Goal: Task Accomplishment & Management: Manage account settings

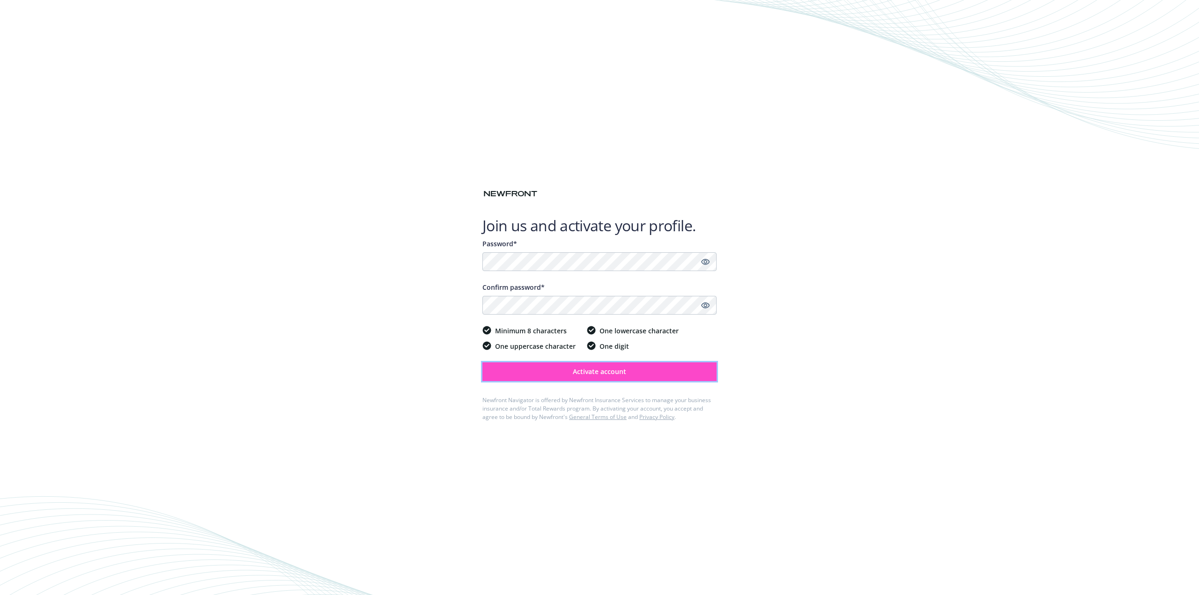
click at [606, 365] on button "Activate account" at bounding box center [599, 372] width 234 height 19
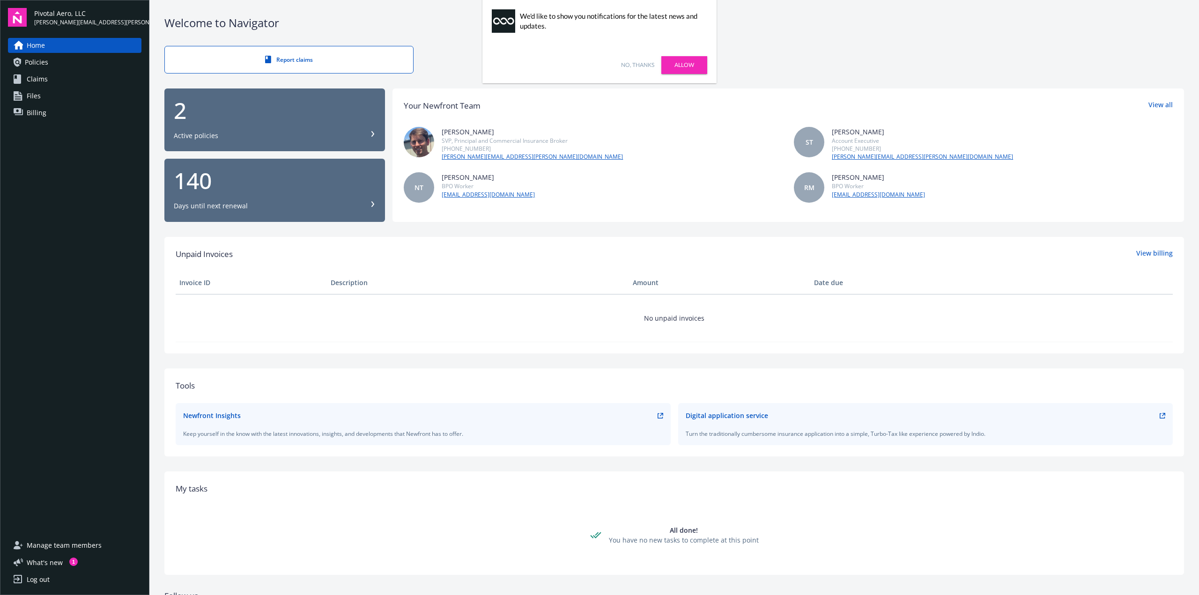
click at [268, 131] on div "Active policies" at bounding box center [275, 135] width 202 height 9
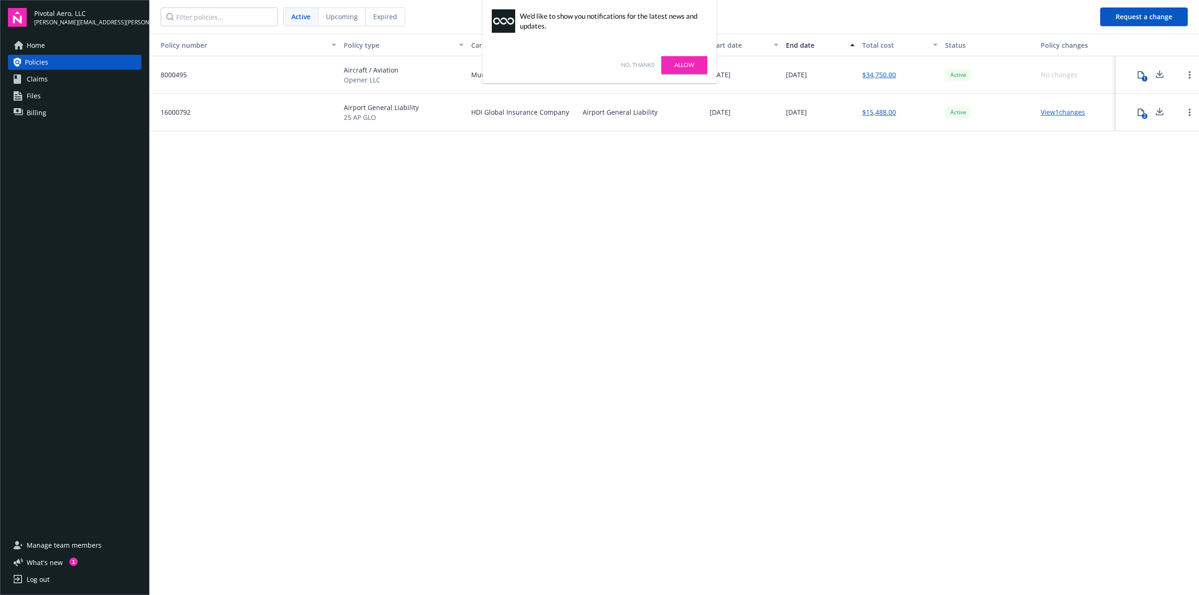
click at [691, 67] on link "Allow" at bounding box center [684, 65] width 46 height 18
click at [779, 107] on div "[DATE]" at bounding box center [744, 112] width 76 height 37
click at [1068, 113] on link "View 1 changes" at bounding box center [1063, 112] width 44 height 9
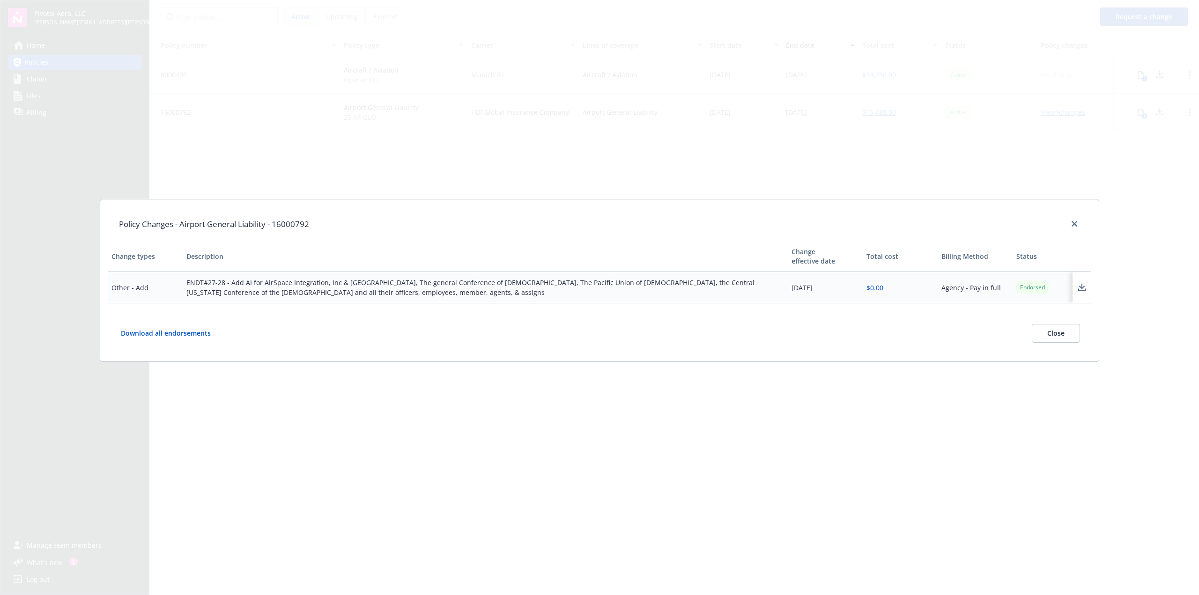
click at [1056, 333] on button "Close" at bounding box center [1056, 333] width 48 height 19
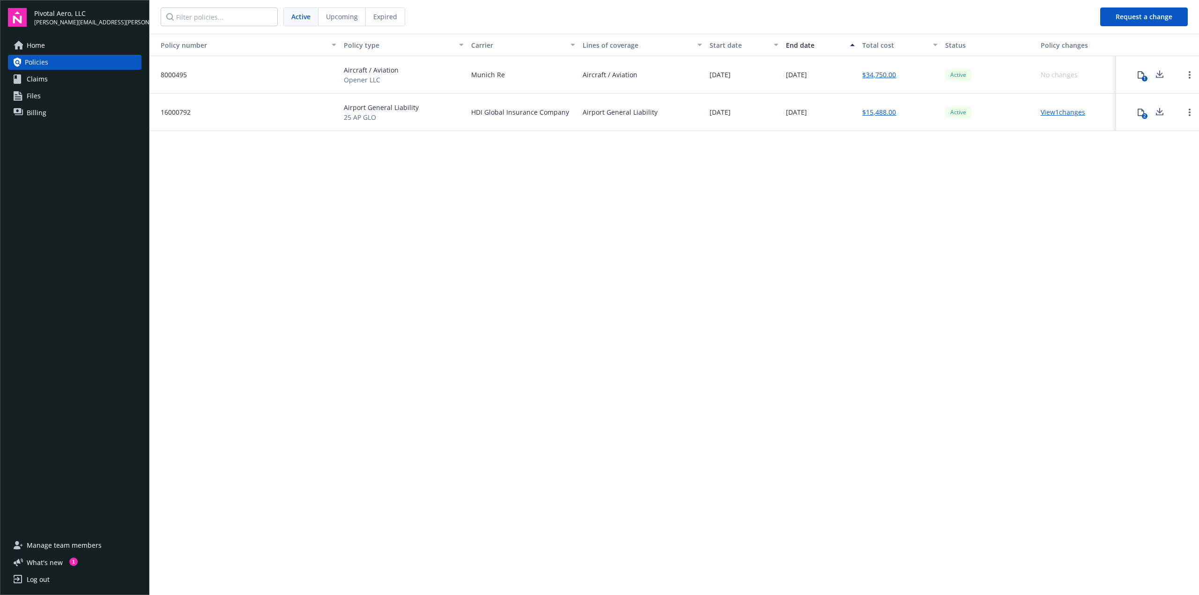
click at [44, 42] on span "Home" at bounding box center [36, 45] width 18 height 15
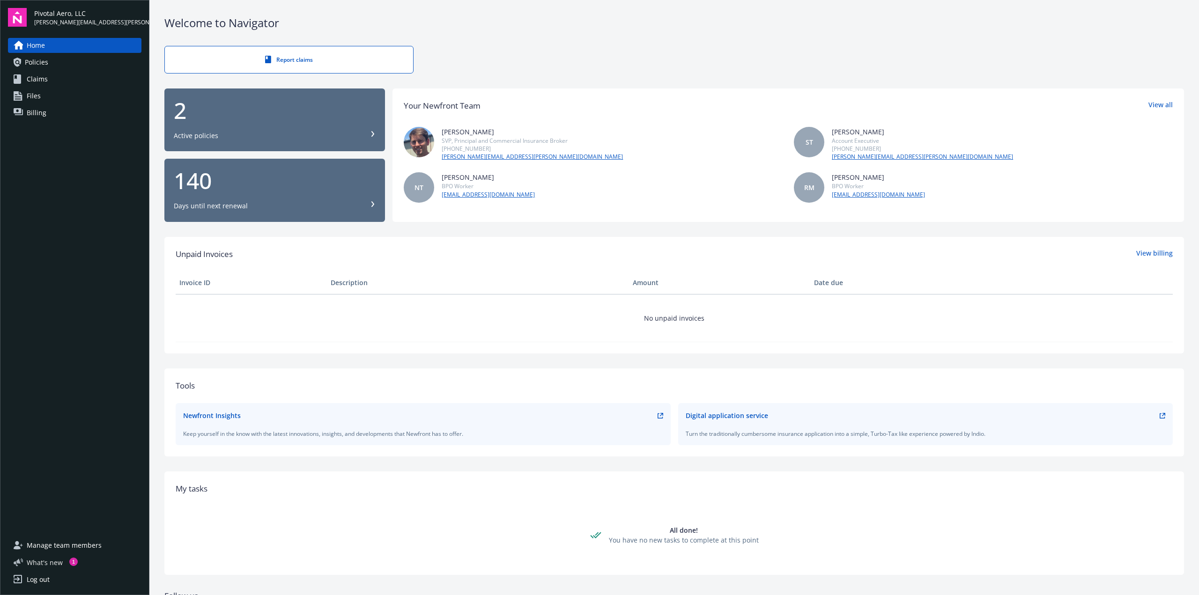
click at [50, 560] on span "What ' s new" at bounding box center [45, 563] width 36 height 10
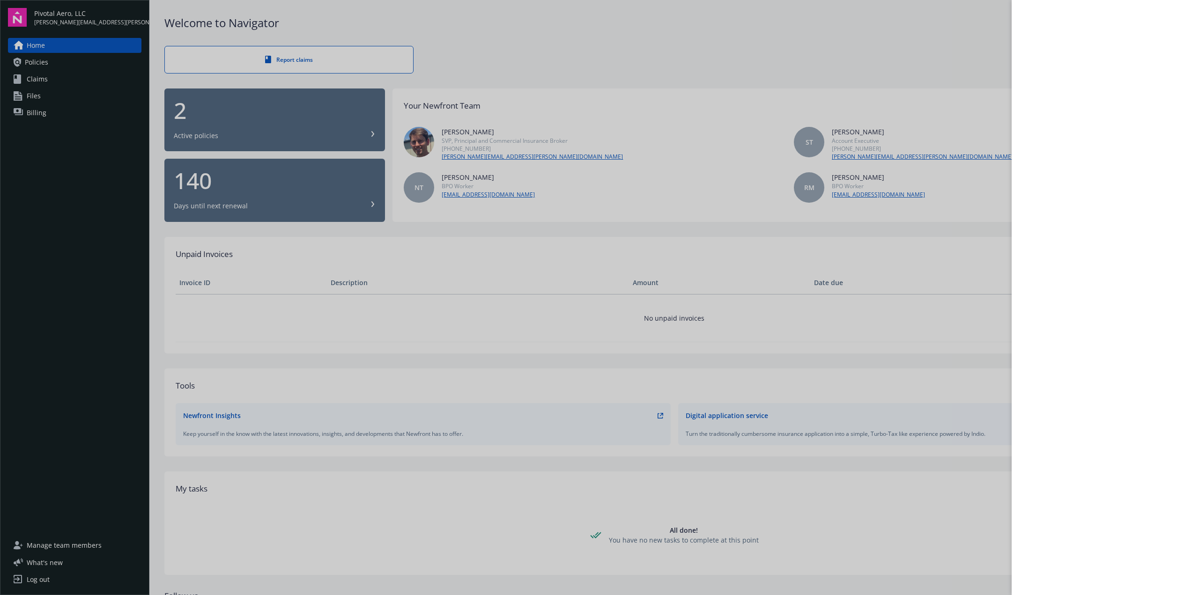
click at [89, 544] on div at bounding box center [599, 297] width 1199 height 595
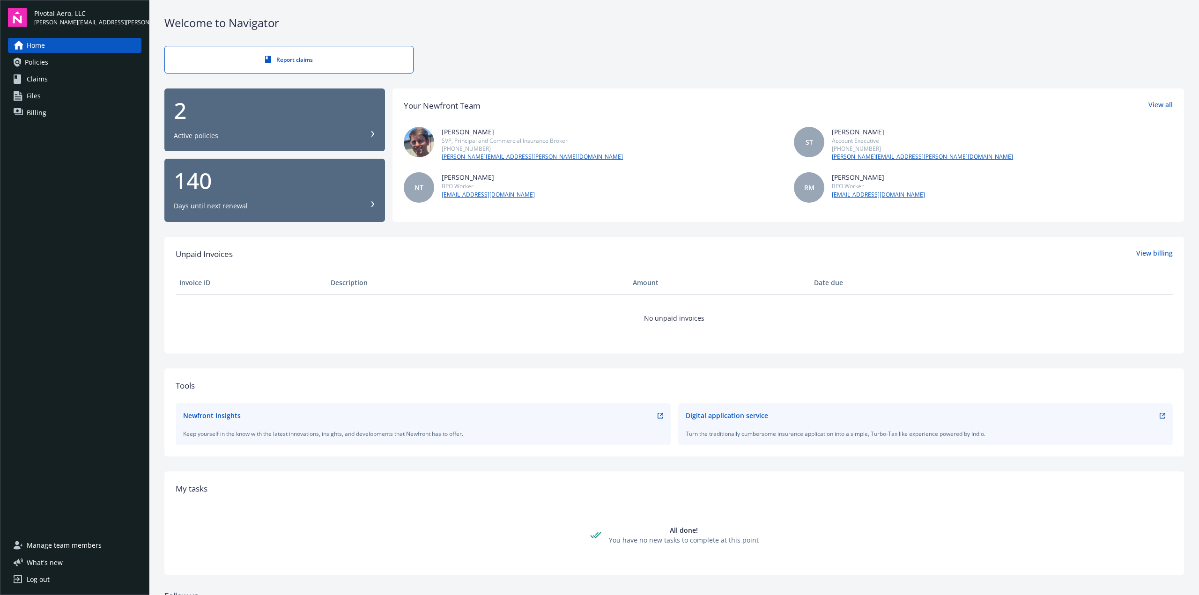
click at [69, 545] on span "Manage team members" at bounding box center [64, 545] width 75 height 15
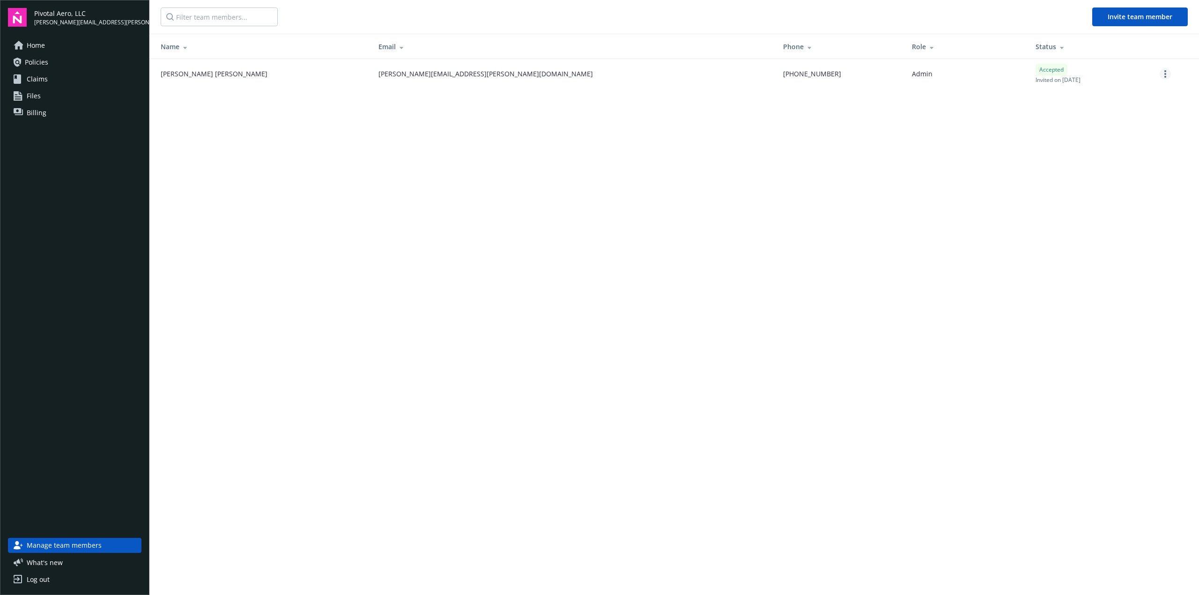
click at [1167, 73] on link "more" at bounding box center [1165, 73] width 11 height 11
click at [920, 136] on main "Invite team member Name Email Phone Role Status [PERSON_NAME] [PERSON_NAME][EMA…" at bounding box center [674, 297] width 1050 height 595
click at [35, 63] on span "Policies" at bounding box center [36, 62] width 23 height 15
